Goal: Navigation & Orientation: Go to known website

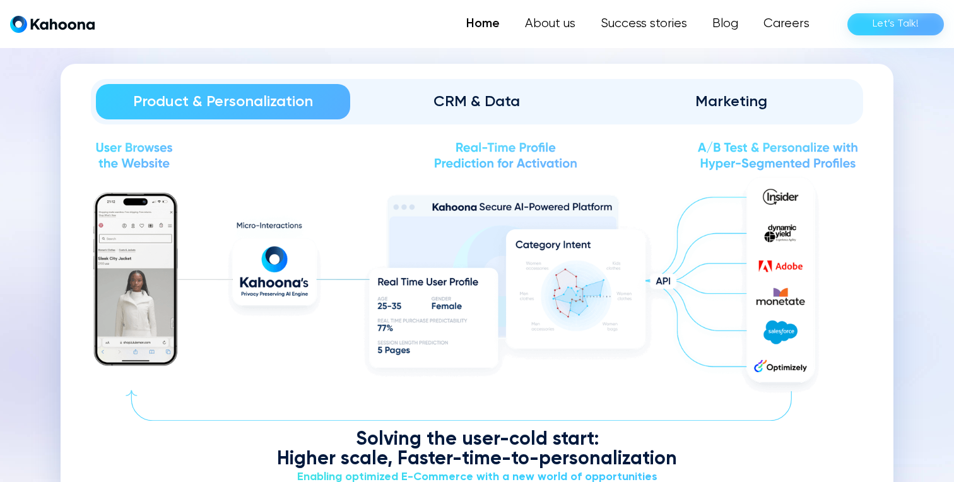
scroll to position [1452, 0]
